Goal: Task Accomplishment & Management: Manage account settings

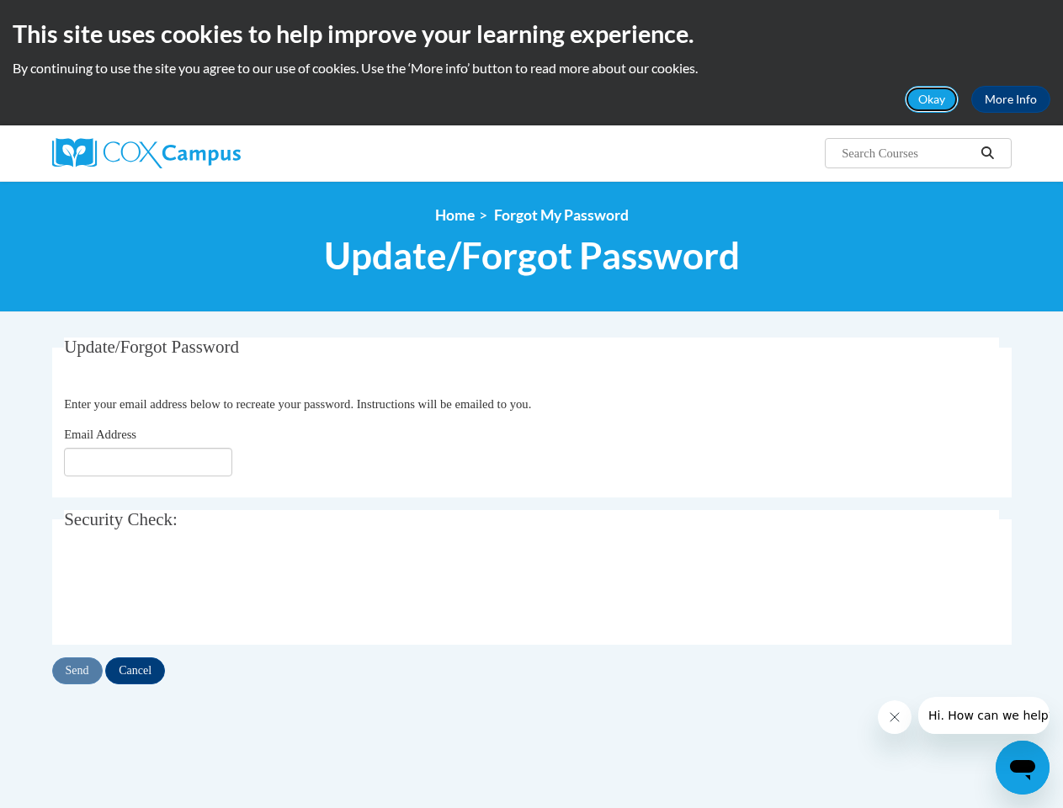
click at [932, 99] on button "Okay" at bounding box center [932, 99] width 54 height 27
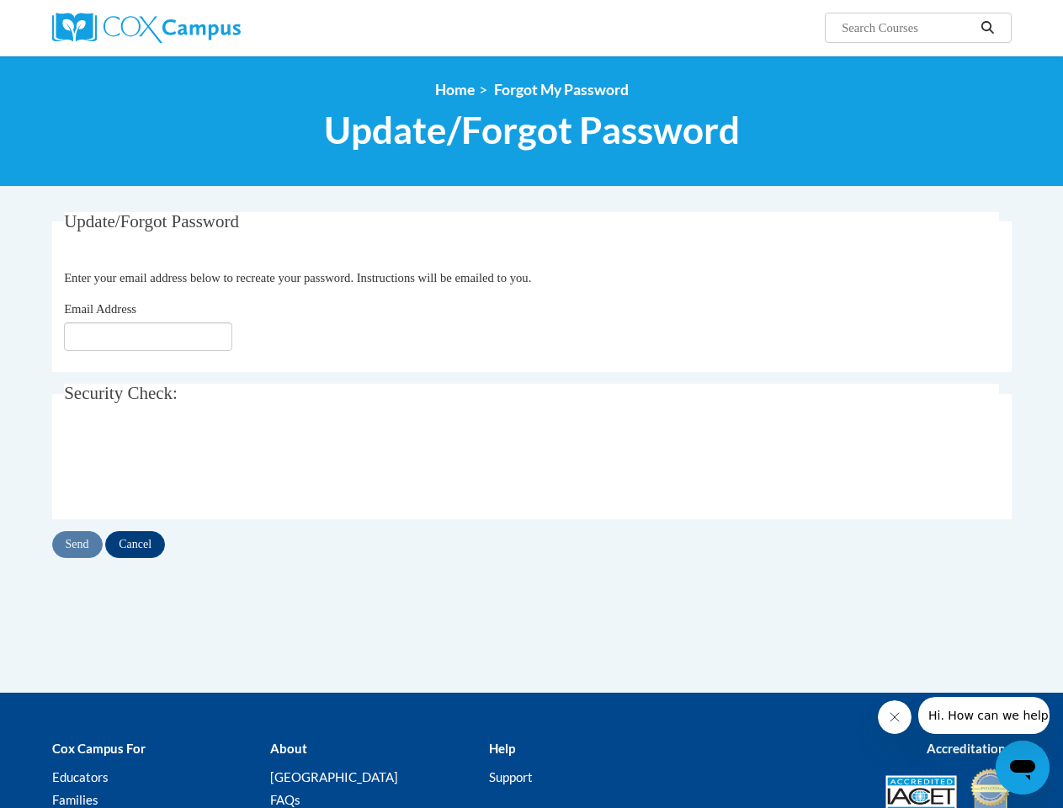
click at [987, 153] on div "<en>Home</en><fr>Accueil</fr><de>Zuhause</de><it>Casa</it><es>Casa</es><pt>Casa…" at bounding box center [532, 121] width 985 height 80
click at [78, 671] on div "Update/Forgot Password Enter your email address below to recreate your password…" at bounding box center [532, 452] width 985 height 481
click at [139, 671] on div "Update/Forgot Password Enter your email address below to recreate your password…" at bounding box center [532, 452] width 985 height 481
click at [894, 717] on icon "Close message from company" at bounding box center [894, 717] width 8 height 8
click at [983, 715] on span "Hi. How can we help?" at bounding box center [990, 715] width 126 height 13
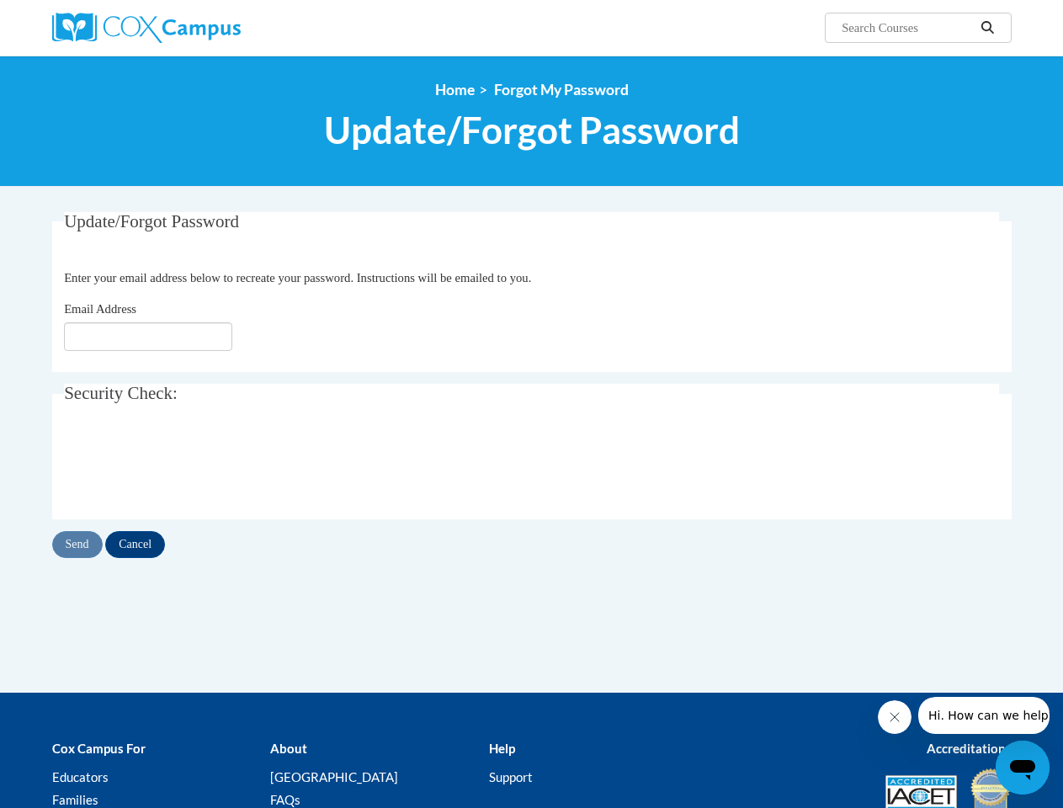
click at [1022, 768] on icon "Open messaging window" at bounding box center [1022, 770] width 25 height 20
